Goal: Information Seeking & Learning: Learn about a topic

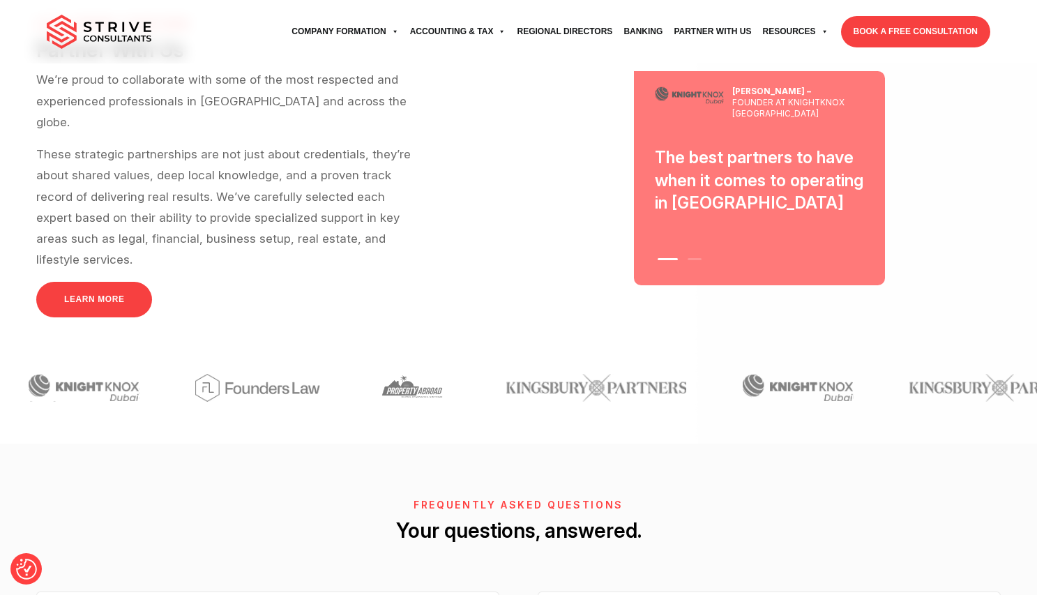
scroll to position [4099, 0]
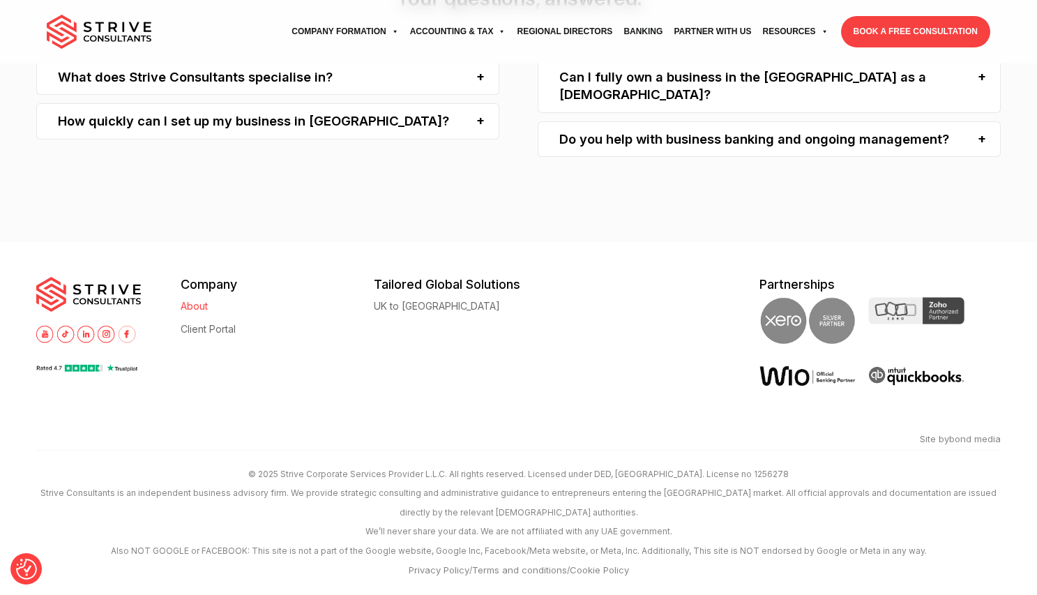
click at [204, 305] on link "About" at bounding box center [194, 306] width 27 height 10
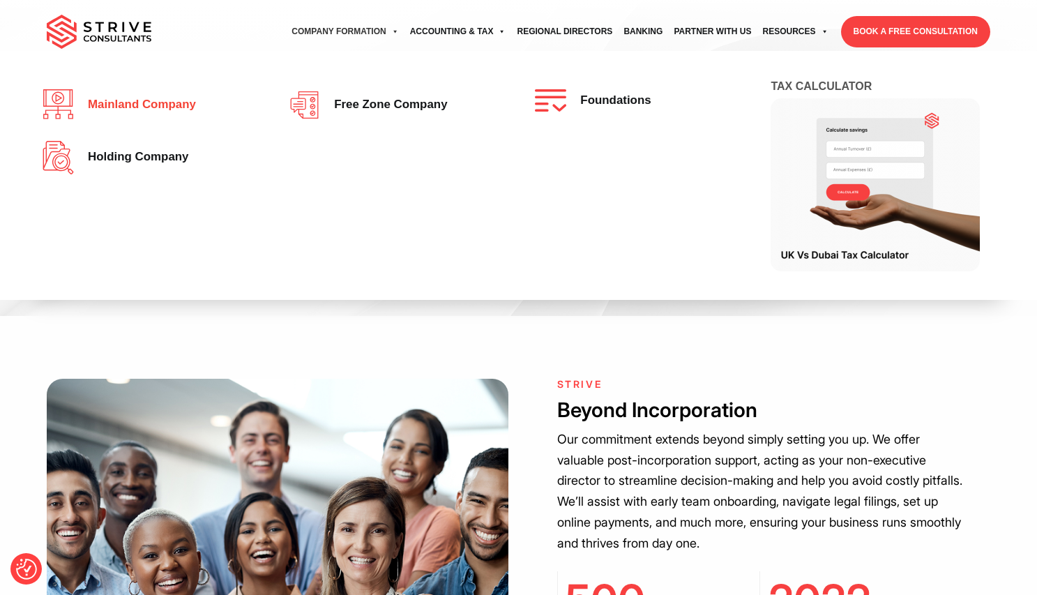
click at [114, 110] on span "Mainland company" at bounding box center [138, 104] width 115 height 13
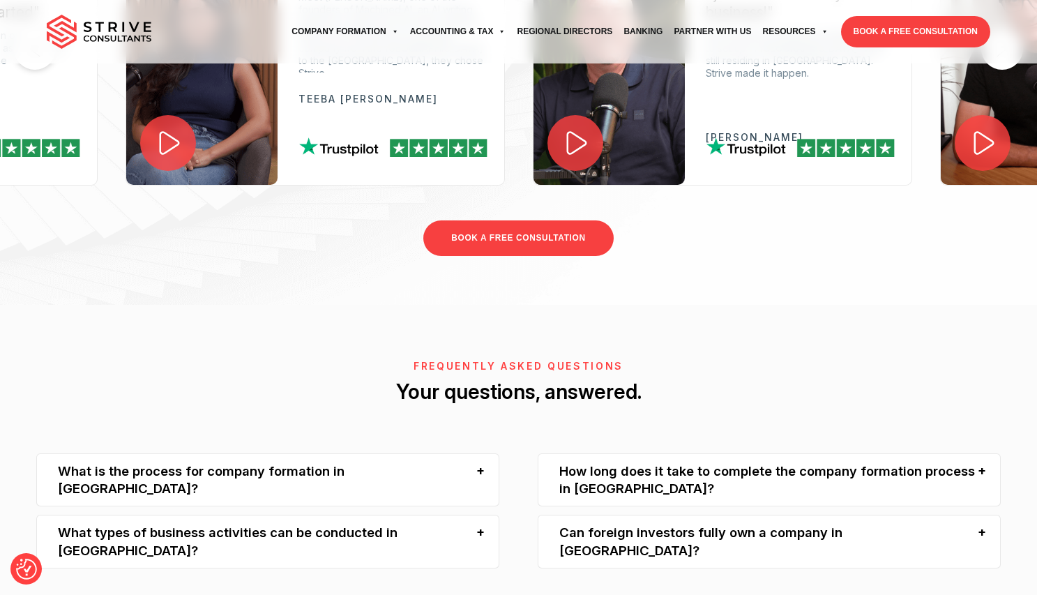
scroll to position [2641, 0]
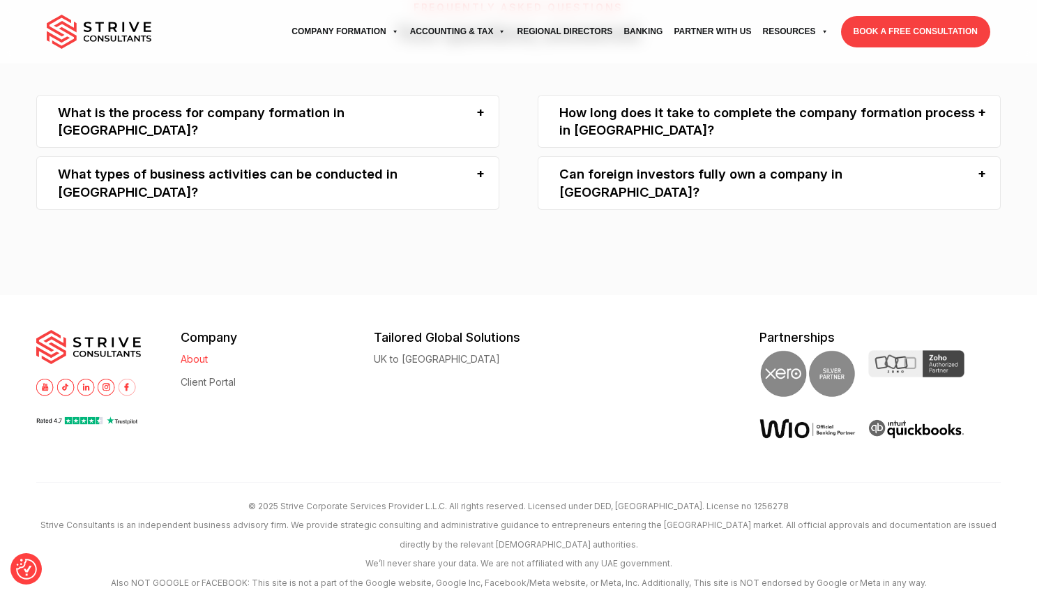
click at [185, 354] on link "About" at bounding box center [194, 359] width 27 height 10
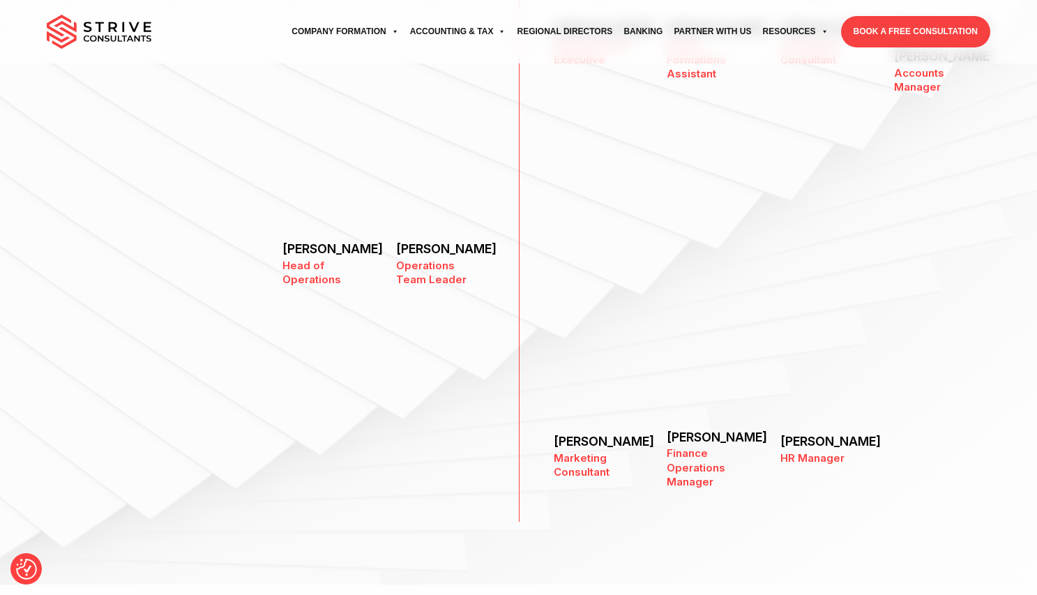
scroll to position [1741, 0]
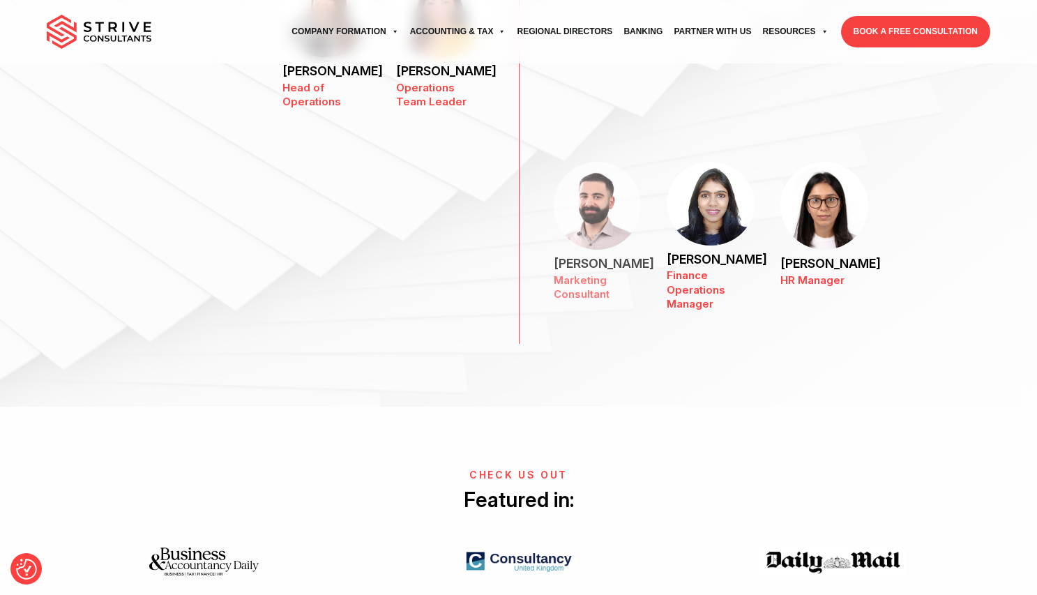
click at [591, 206] on img at bounding box center [597, 205] width 87 height 87
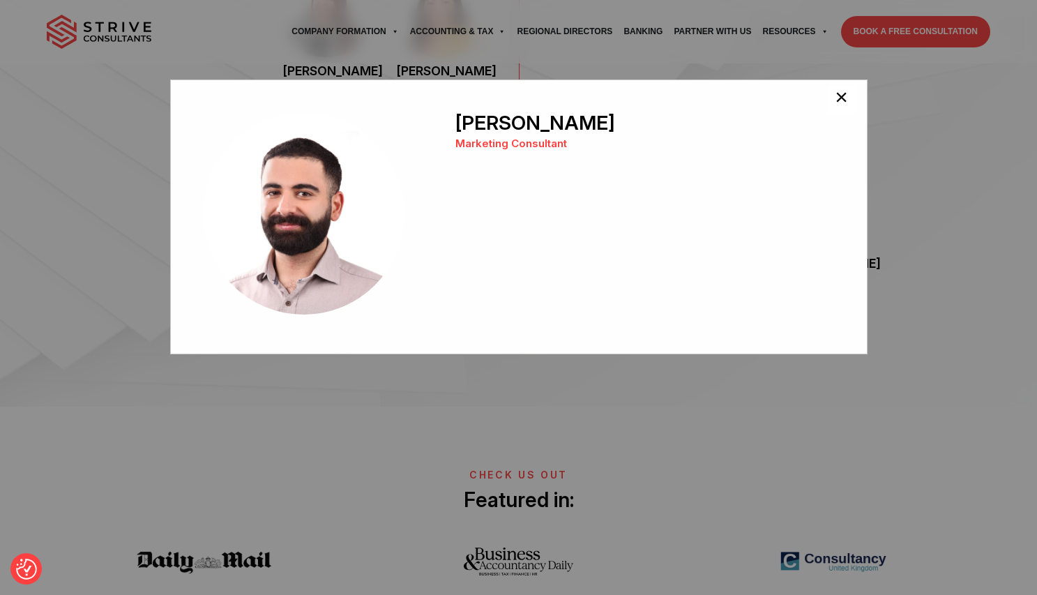
click at [837, 96] on span "×" at bounding box center [841, 100] width 13 height 28
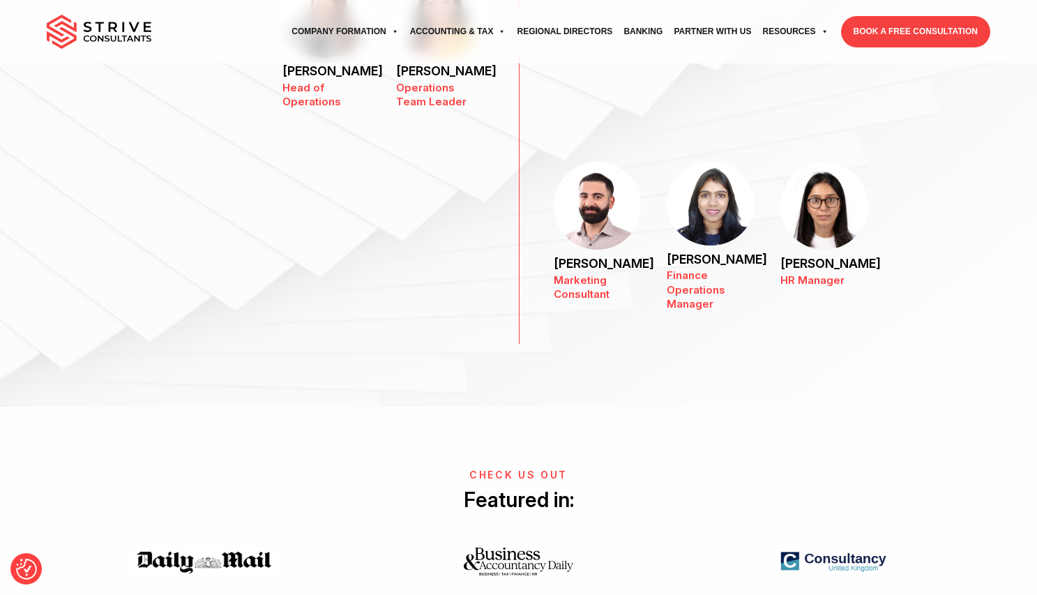
click at [715, 212] on div "Nabil Kachlan Marketing Consultant" at bounding box center [644, 216] width 379 height 209
click at [715, 202] on img at bounding box center [710, 203] width 87 height 83
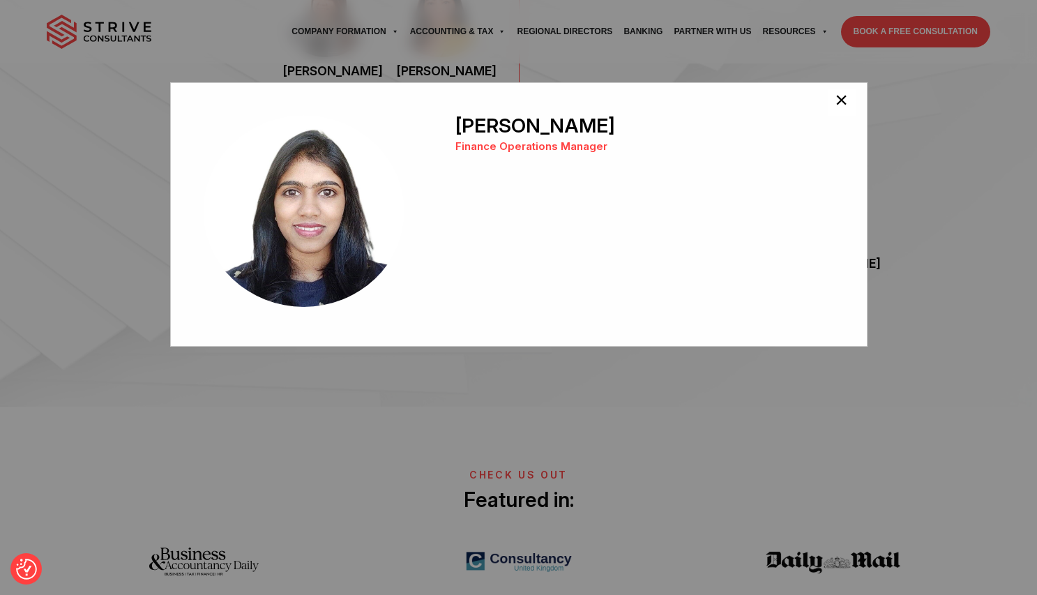
click at [837, 104] on span "×" at bounding box center [841, 103] width 13 height 28
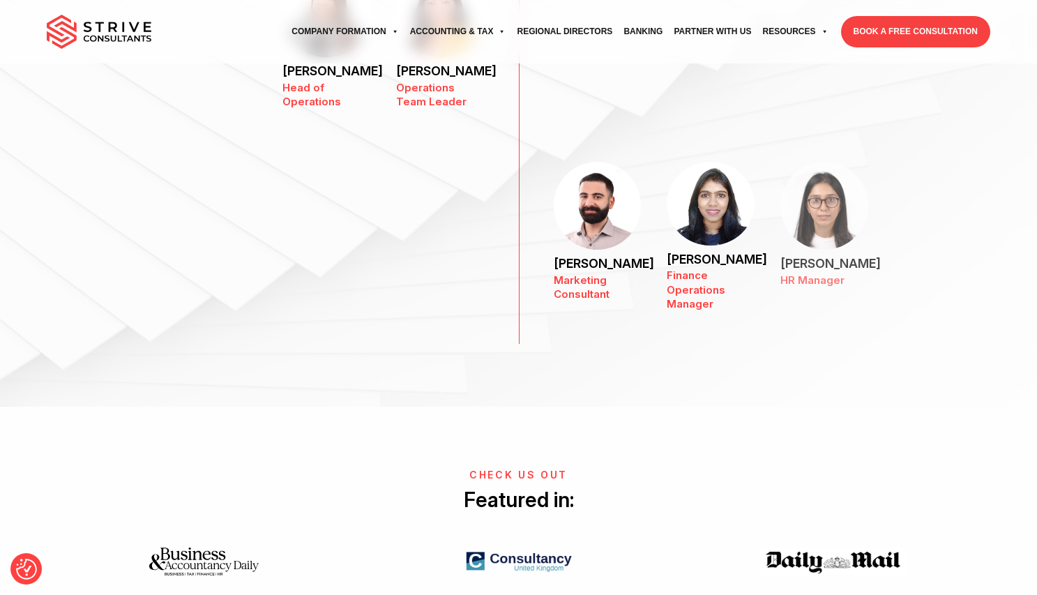
click at [838, 206] on img at bounding box center [823, 205] width 87 height 87
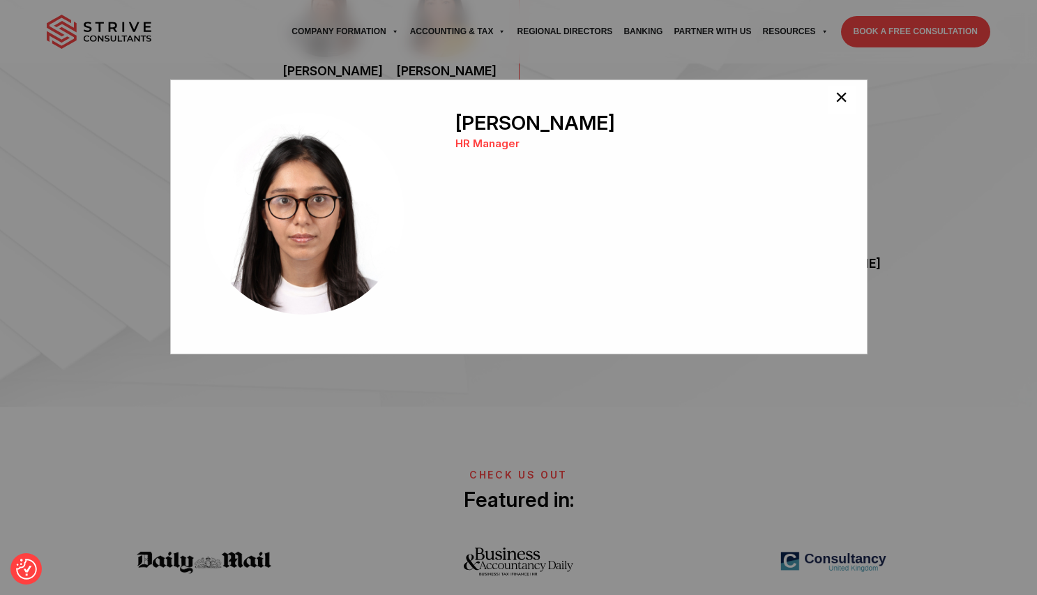
click at [842, 99] on span "×" at bounding box center [841, 100] width 13 height 28
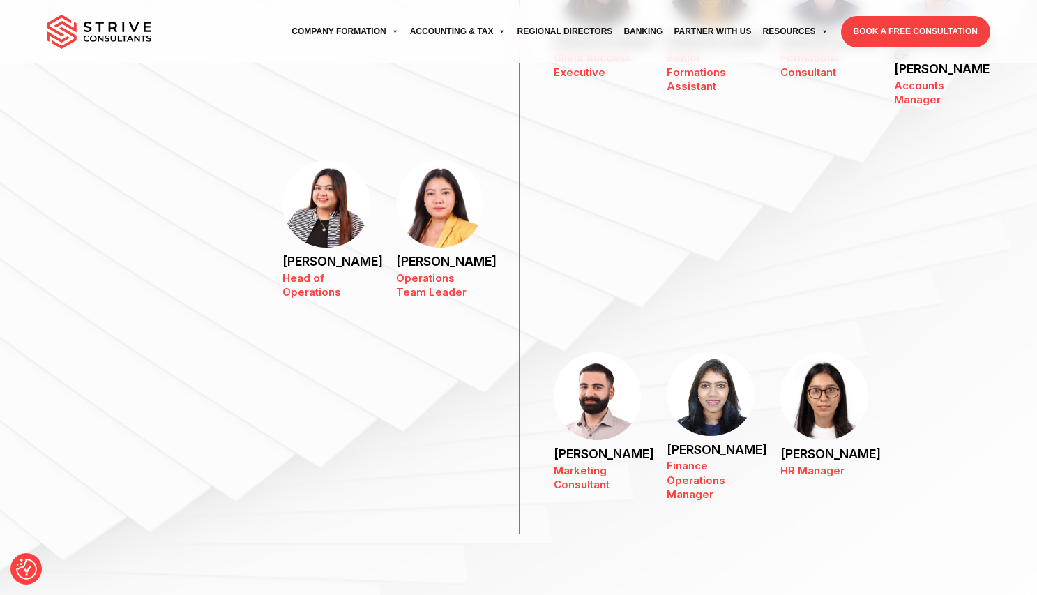
scroll to position [0, 0]
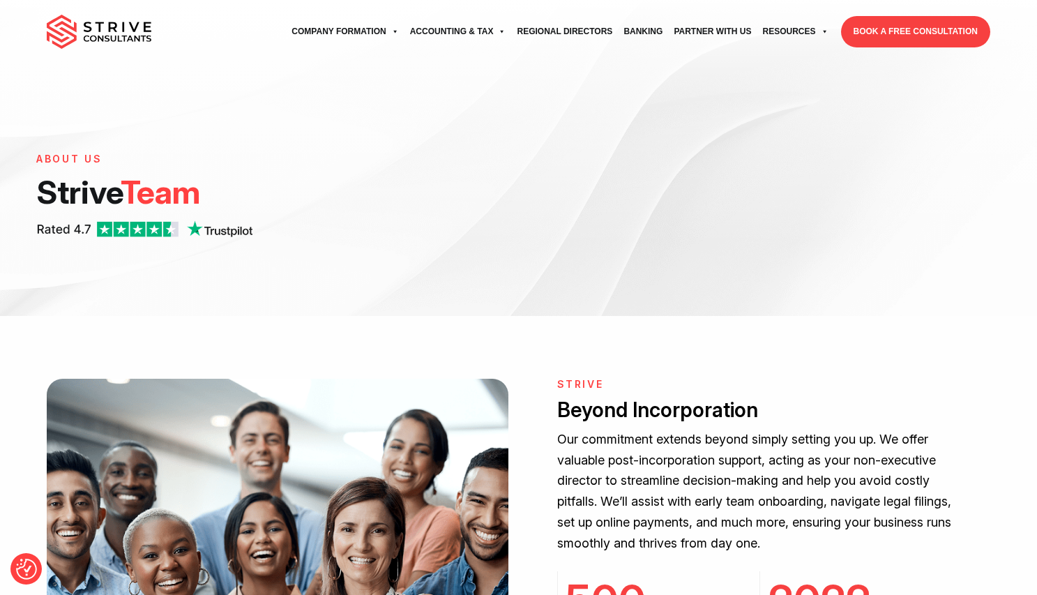
click at [135, 50] on img at bounding box center [99, 32] width 105 height 35
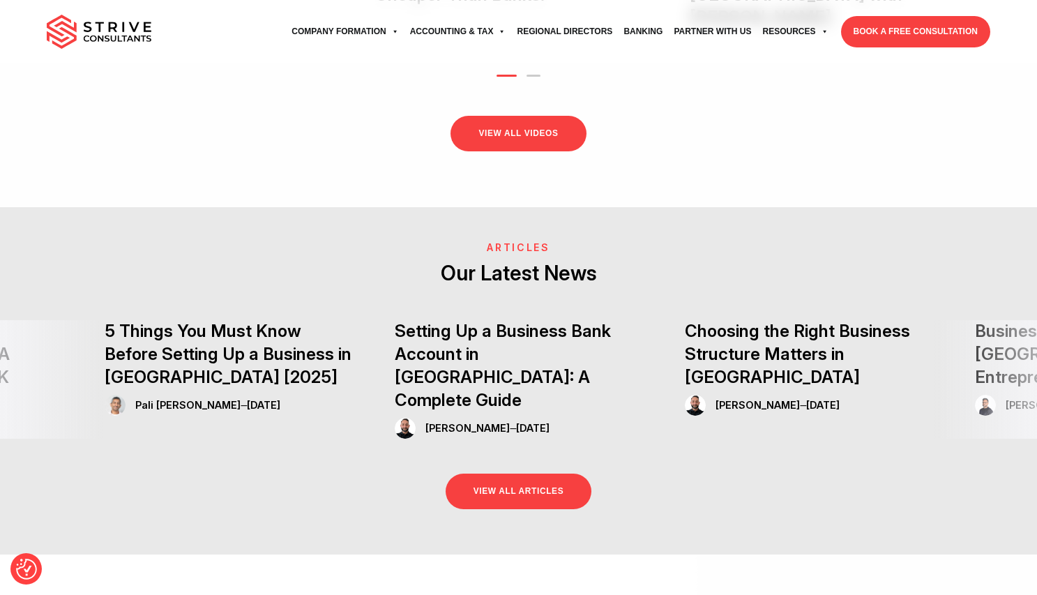
scroll to position [4099, 0]
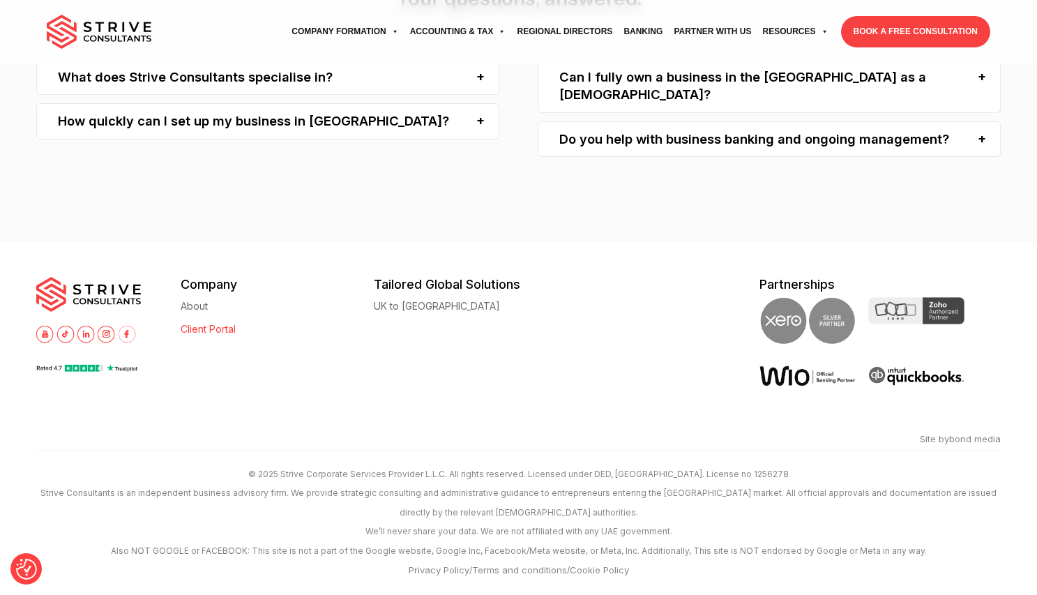
click at [197, 333] on link "Client Portal" at bounding box center [208, 329] width 55 height 10
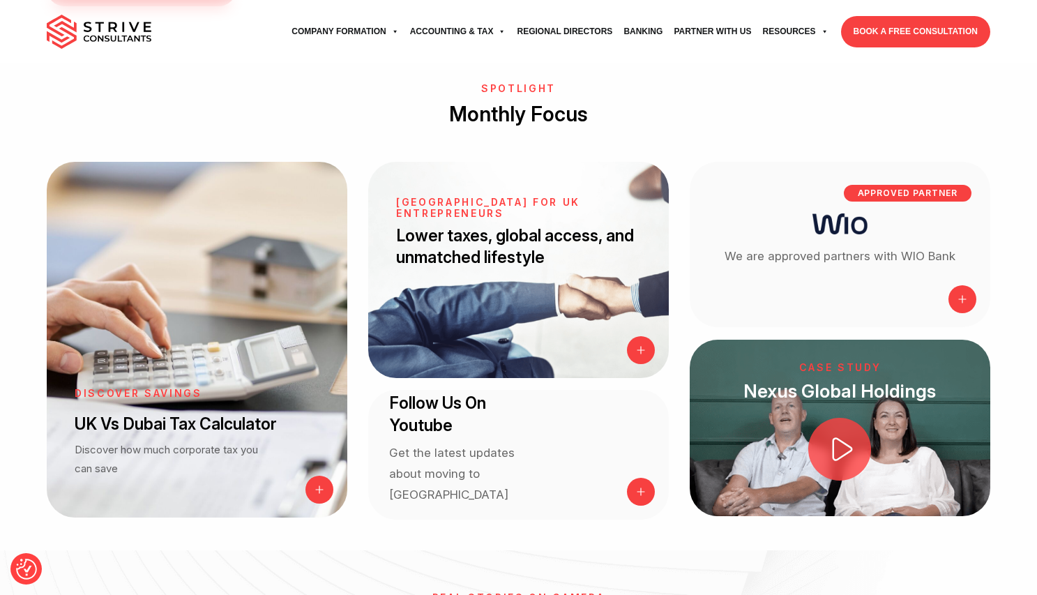
scroll to position [1089, 0]
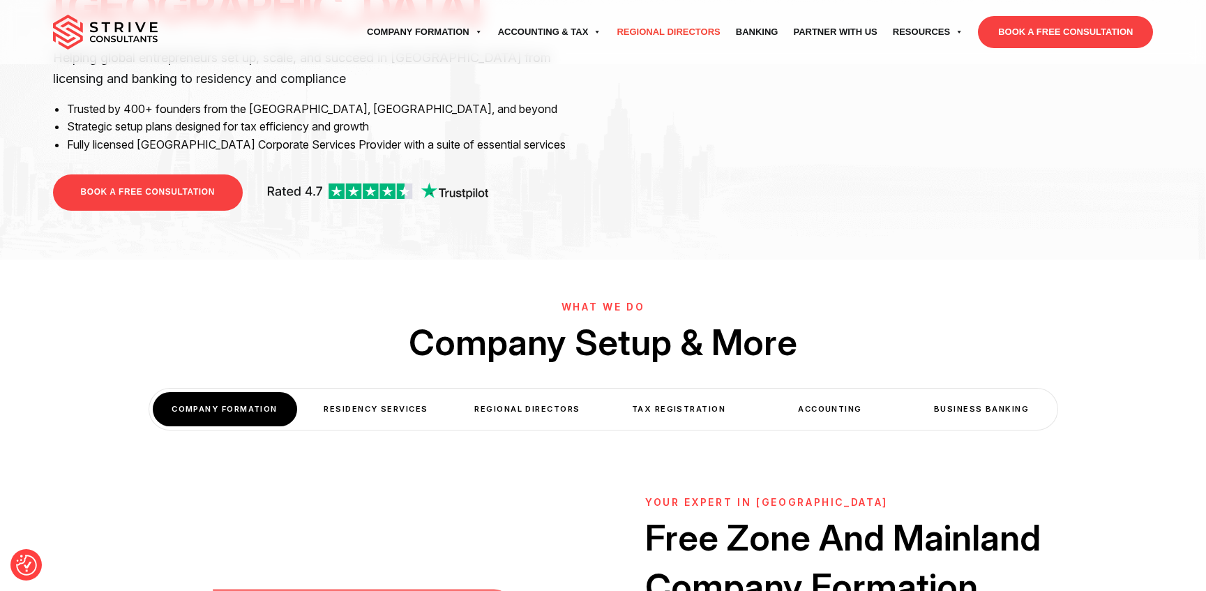
click at [665, 32] on link "Regional Directors" at bounding box center [668, 32] width 119 height 39
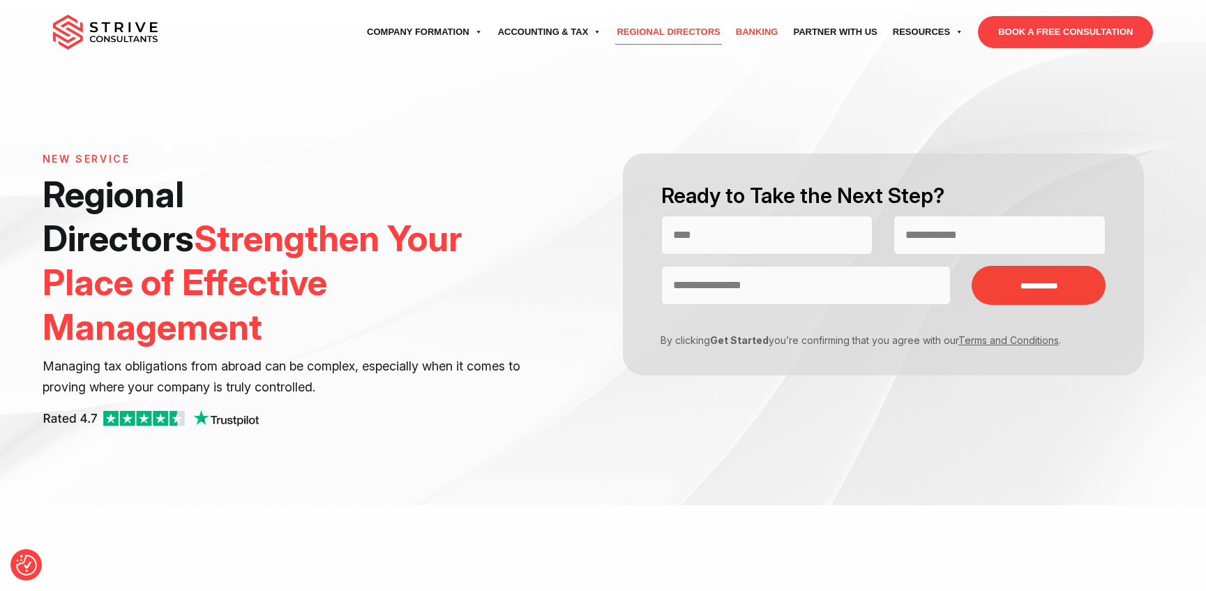
click at [764, 32] on link "Banking" at bounding box center [757, 32] width 58 height 39
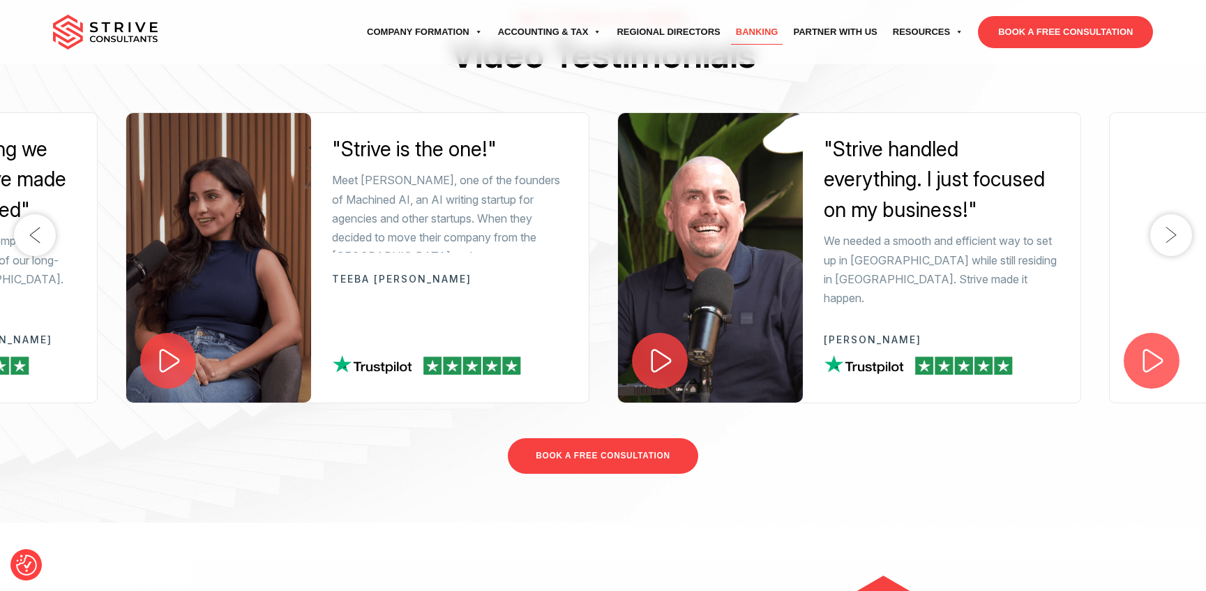
scroll to position [2416, 0]
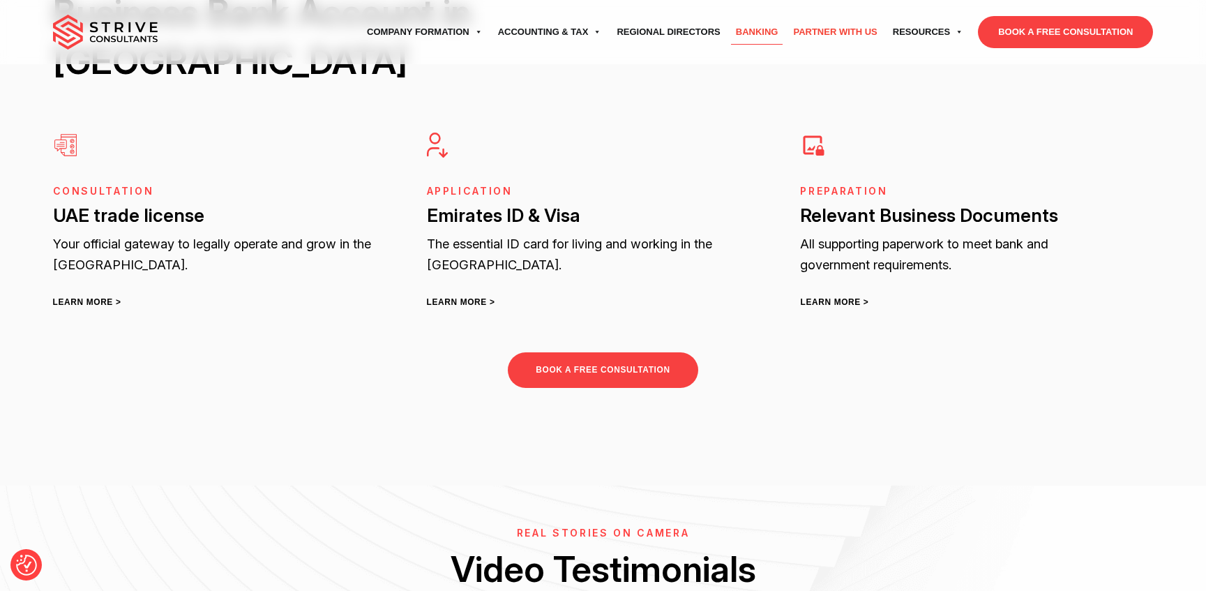
click at [840, 32] on link "Partner with Us" at bounding box center [834, 32] width 99 height 39
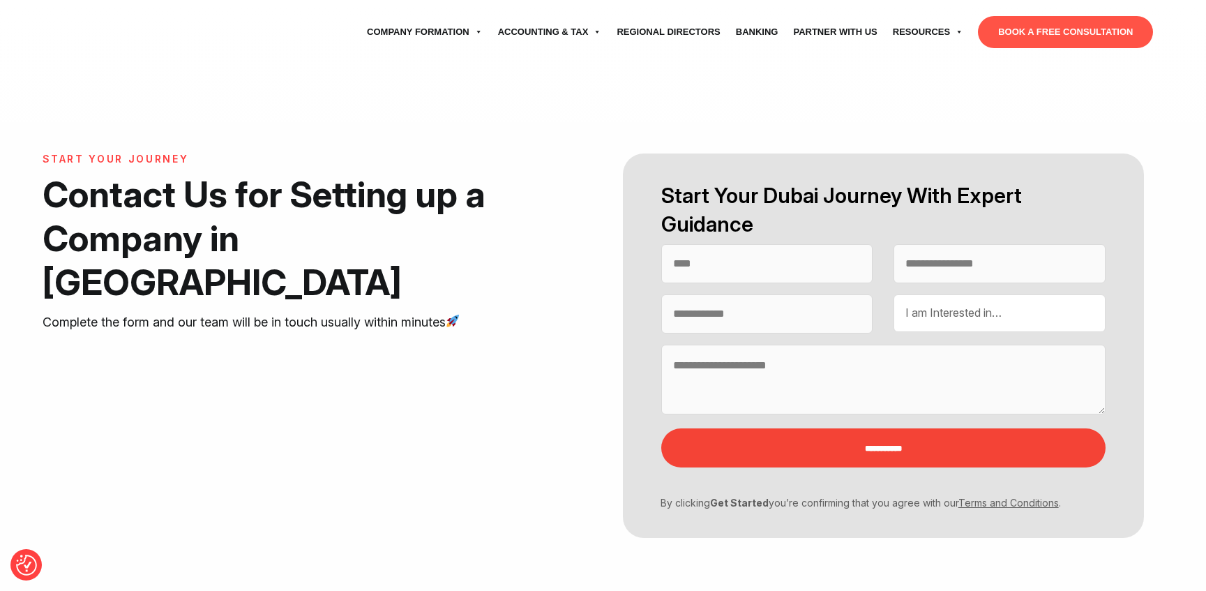
select select "Contact form"
